Goal: Information Seeking & Learning: Learn about a topic

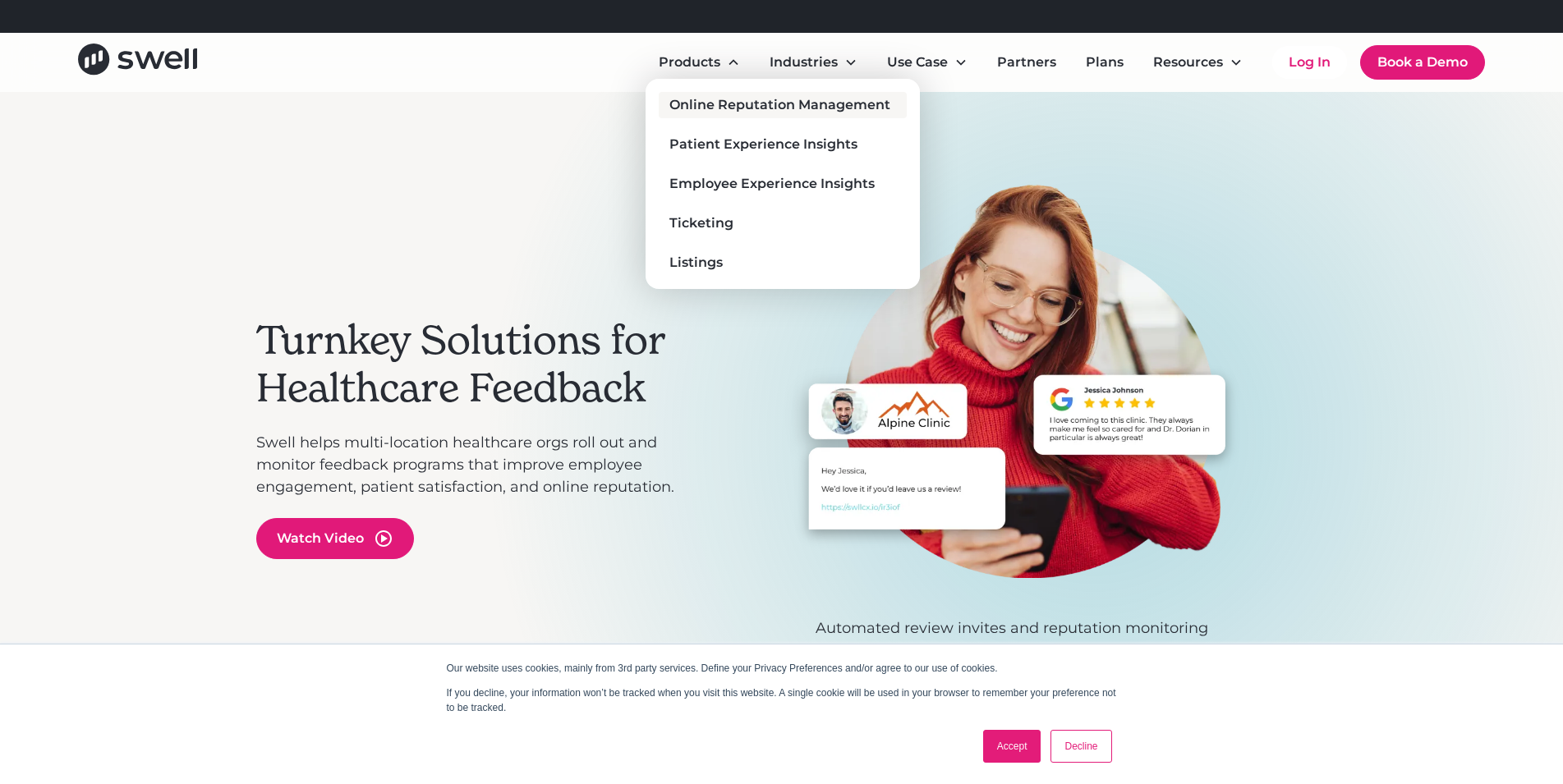
click at [701, 109] on div "Online Reputation Management" at bounding box center [780, 104] width 221 height 20
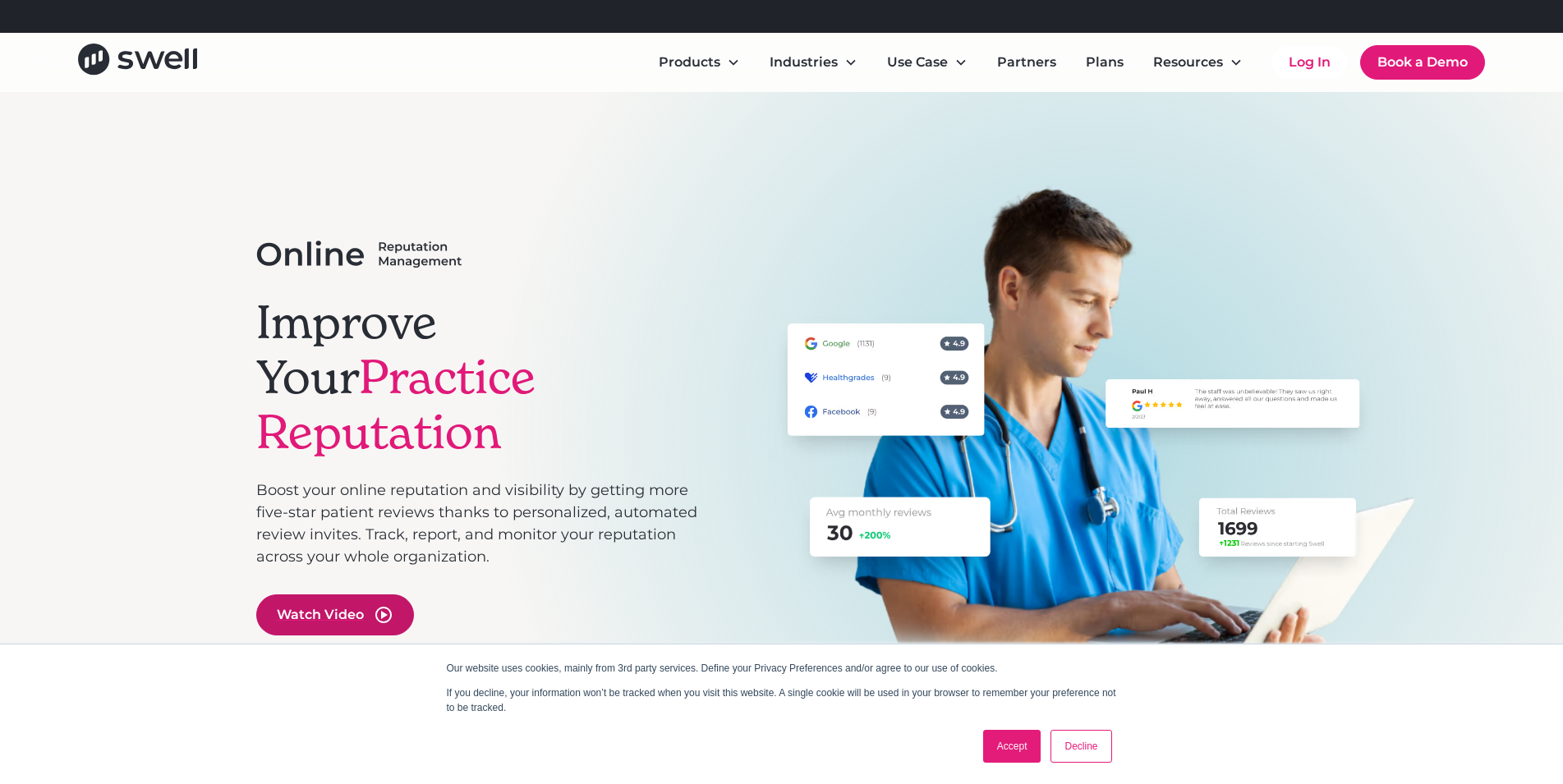
click at [357, 605] on div "Watch Video" at bounding box center [321, 614] width 87 height 20
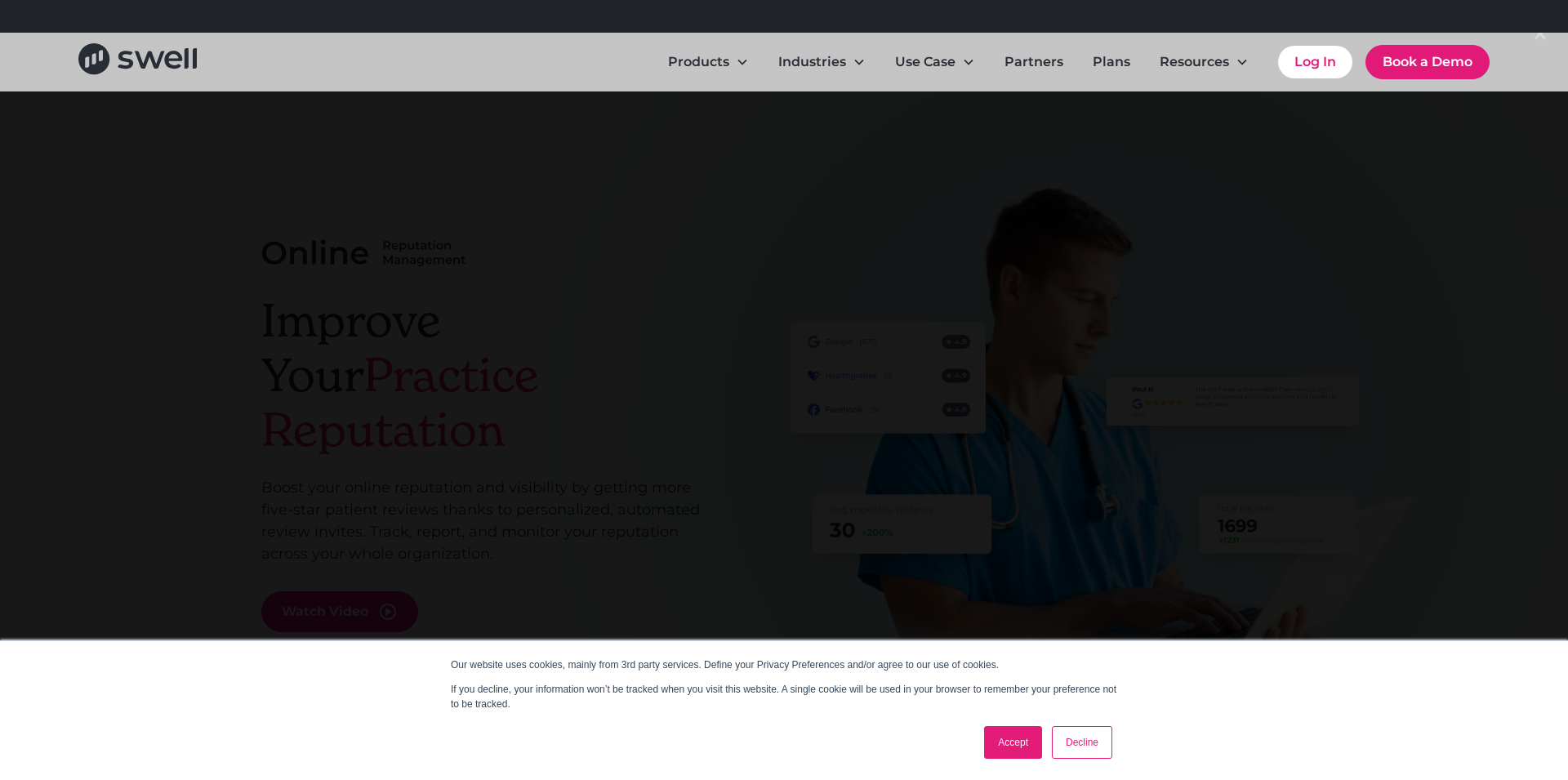
click at [1373, 232] on div at bounding box center [784, 390] width 1568 height 749
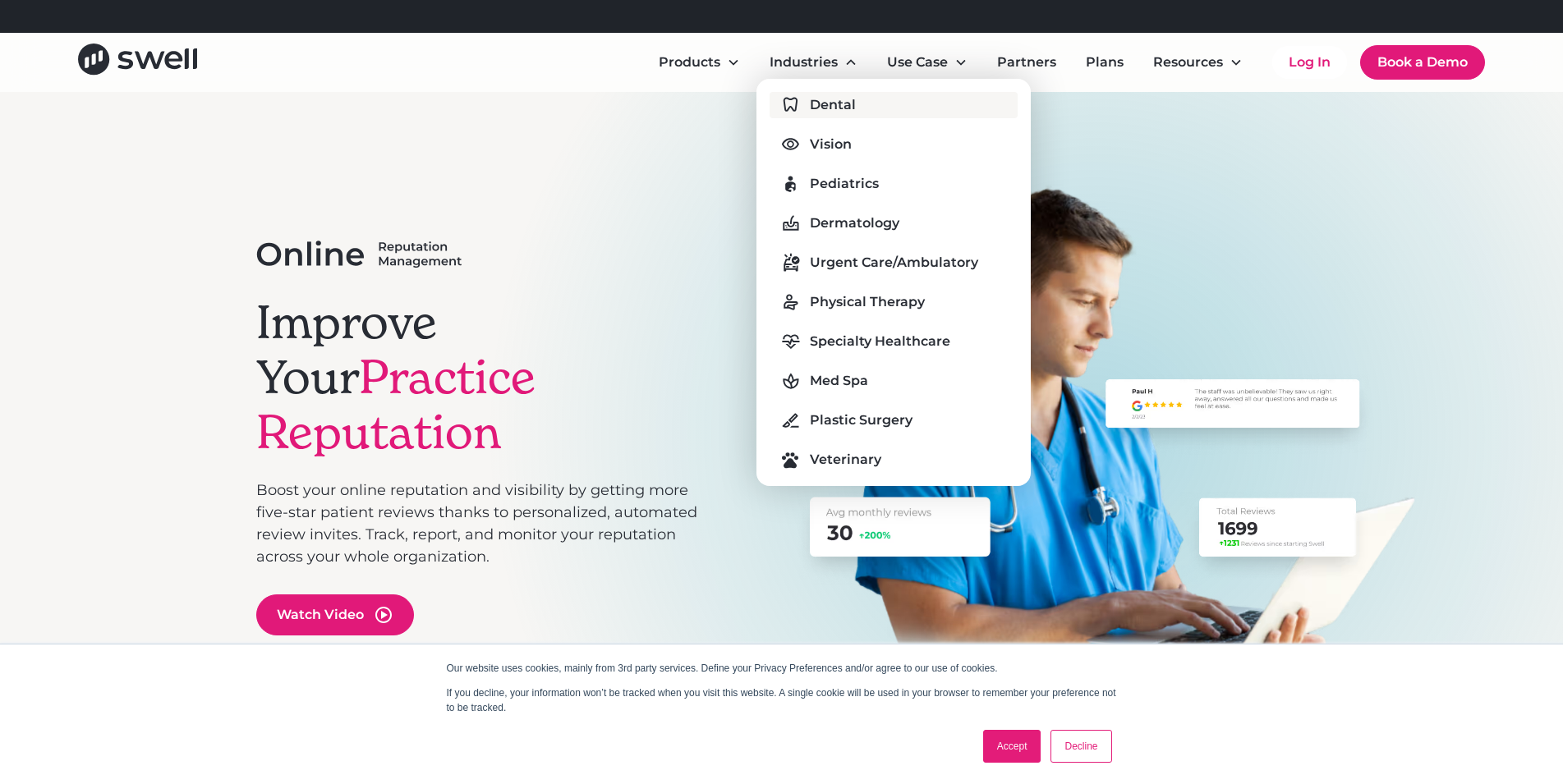
click at [817, 115] on link "Dental" at bounding box center [892, 105] width 248 height 27
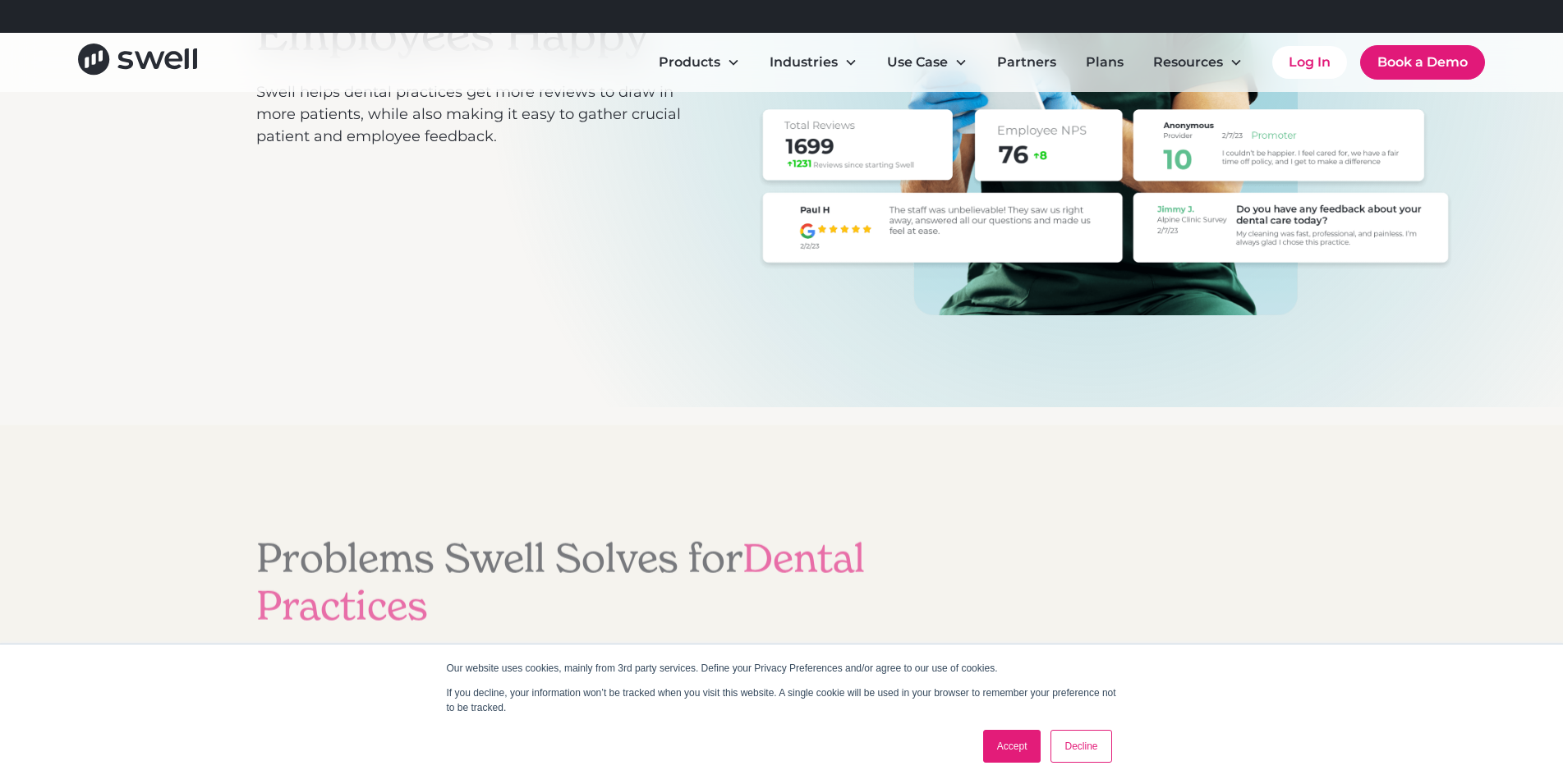
scroll to position [1005, 0]
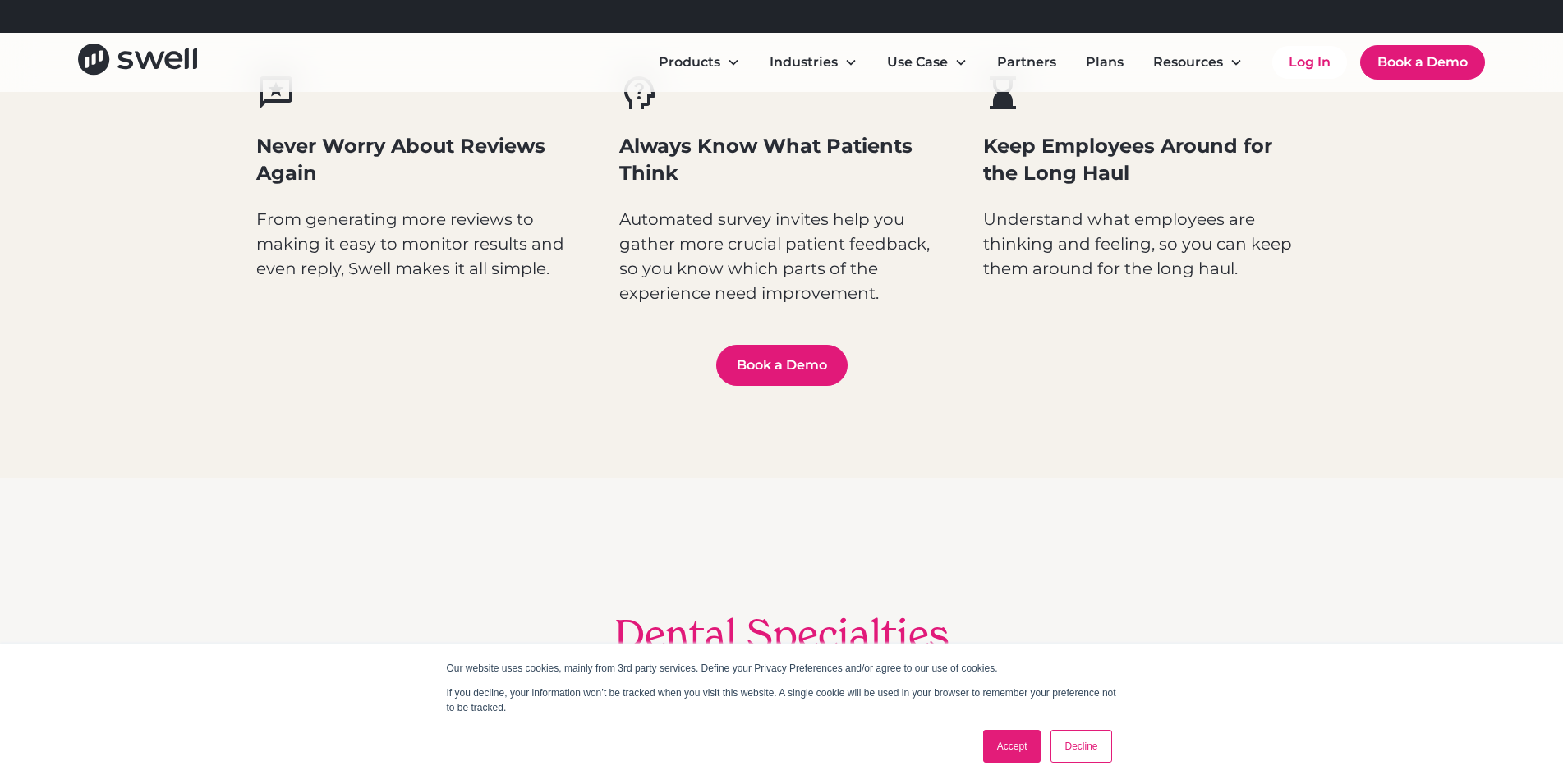
click at [1081, 771] on div "Our website uses cookies, mainly from 3rd party services. Define your Privacy P…" at bounding box center [782, 714] width 821 height 139
click at [1076, 755] on link "Decline" at bounding box center [1080, 746] width 61 height 33
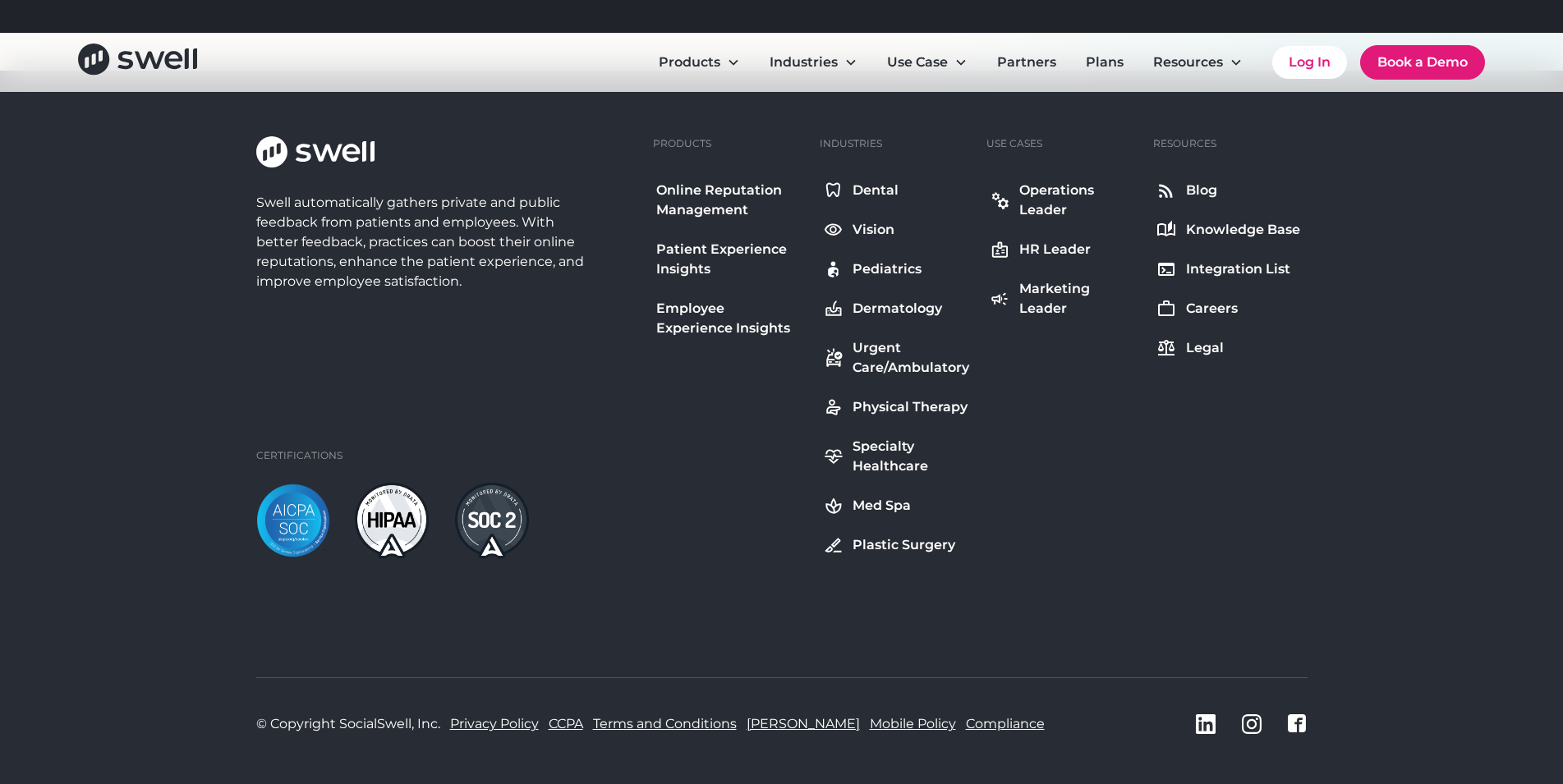
scroll to position [6414, 0]
